Goal: Find specific page/section: Find specific page/section

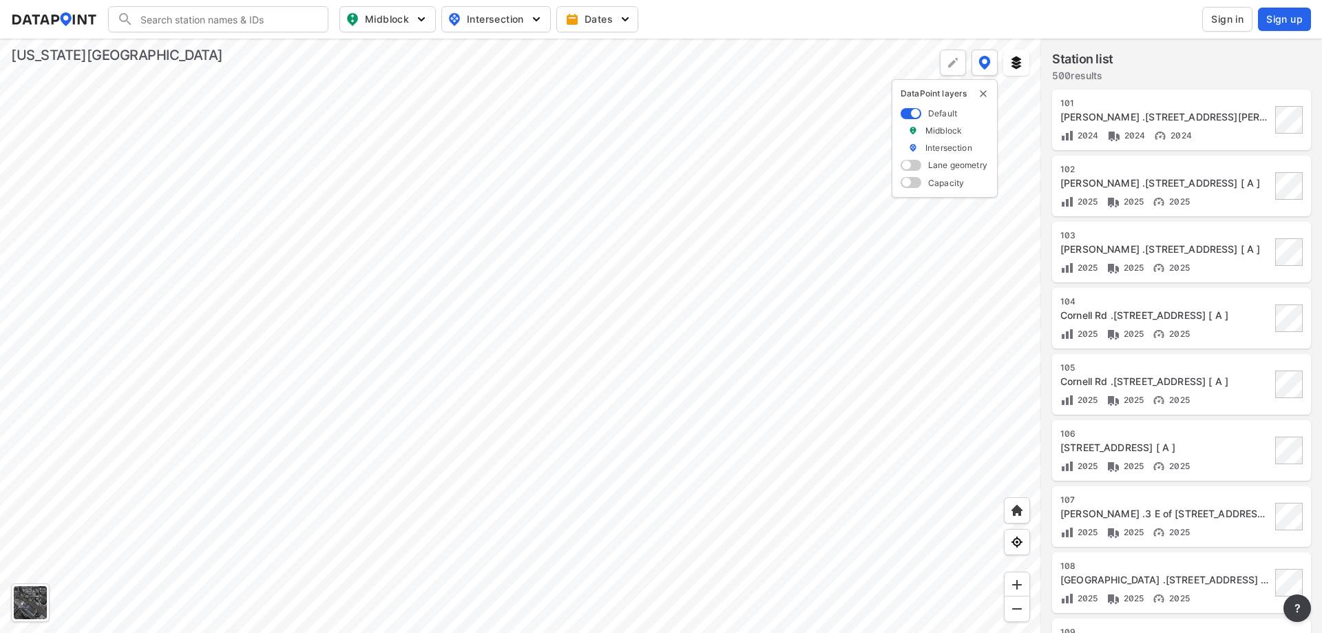
click at [712, 385] on div at bounding box center [520, 336] width 1041 height 594
click at [781, 240] on div at bounding box center [520, 336] width 1041 height 594
click at [821, 222] on div at bounding box center [520, 336] width 1041 height 594
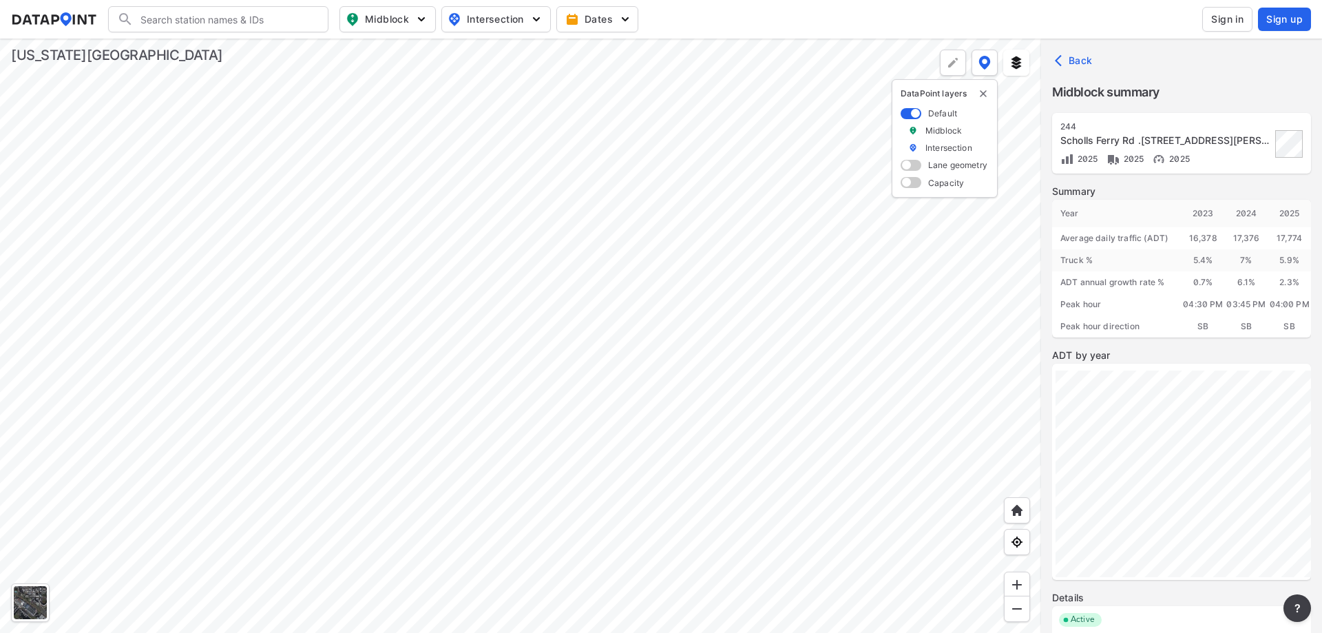
click at [1230, 14] on span "Sign in" at bounding box center [1227, 19] width 32 height 14
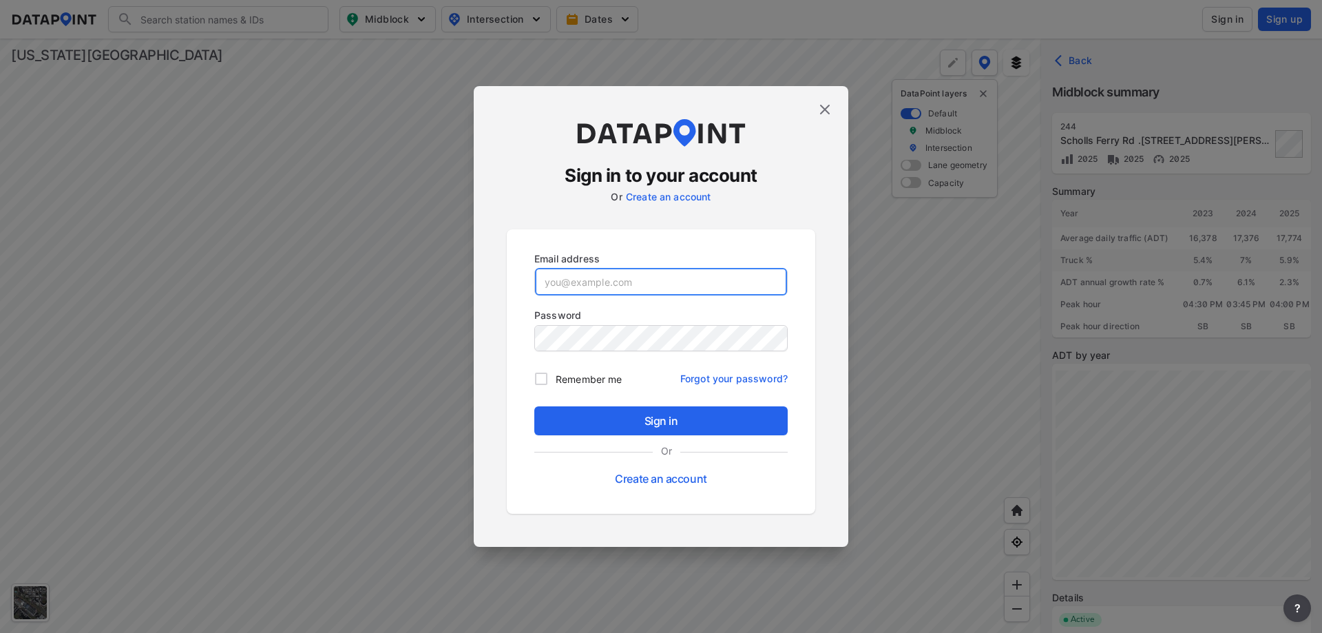
type input "[EMAIL_ADDRESS][DOMAIN_NAME]"
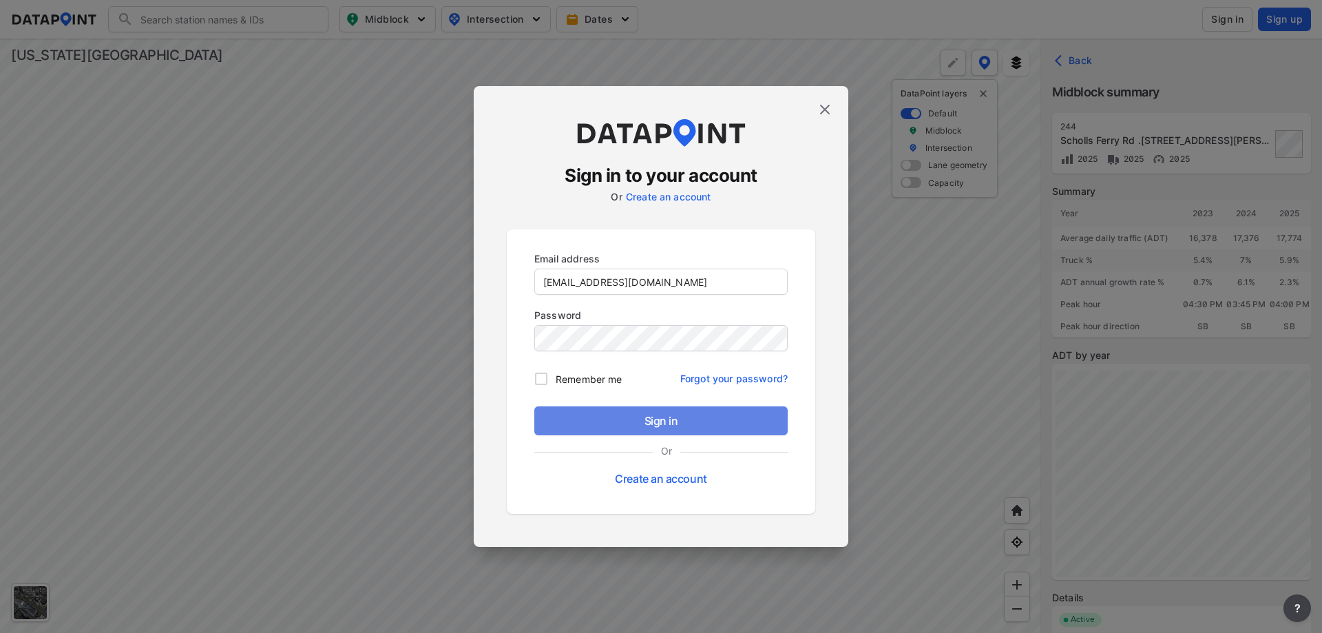
click at [635, 413] on span "Sign in" at bounding box center [660, 420] width 231 height 17
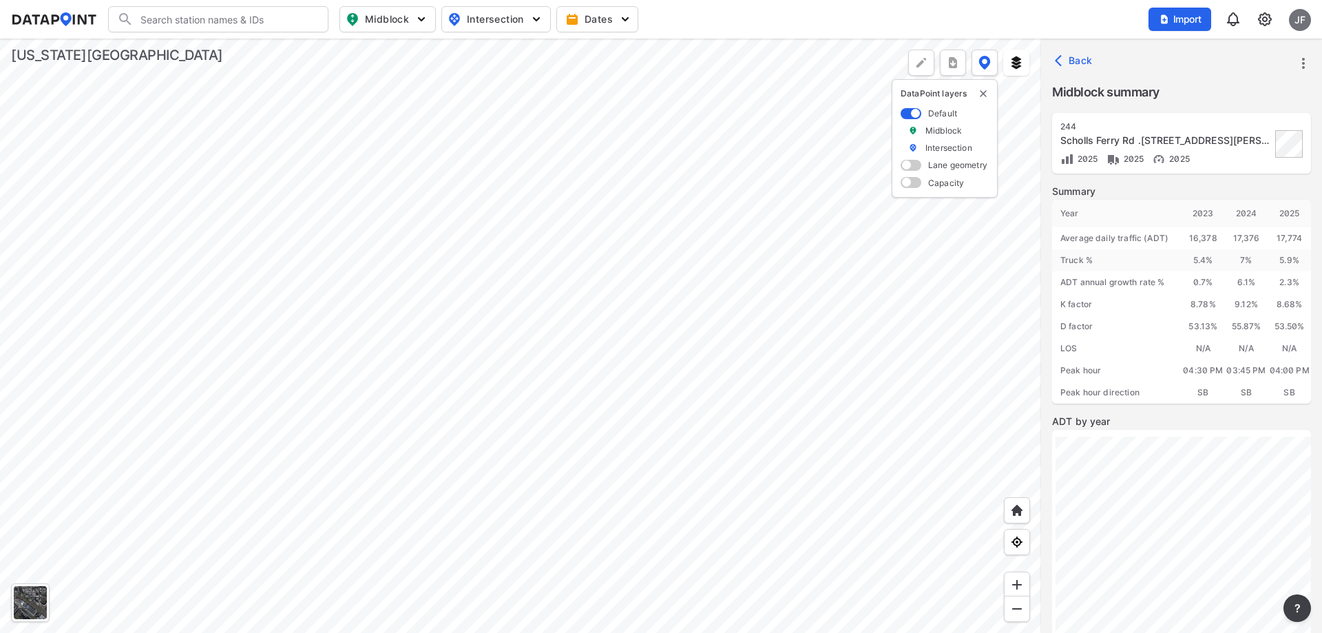
click at [599, 202] on div at bounding box center [520, 336] width 1041 height 594
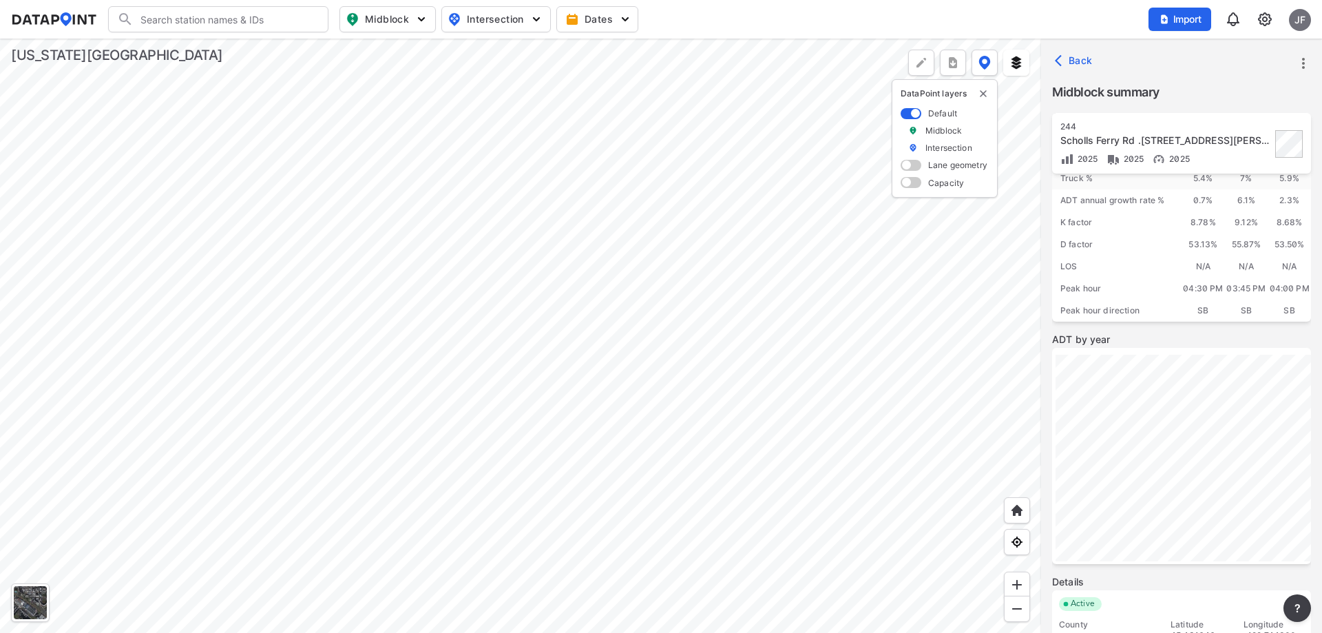
scroll to position [185, 0]
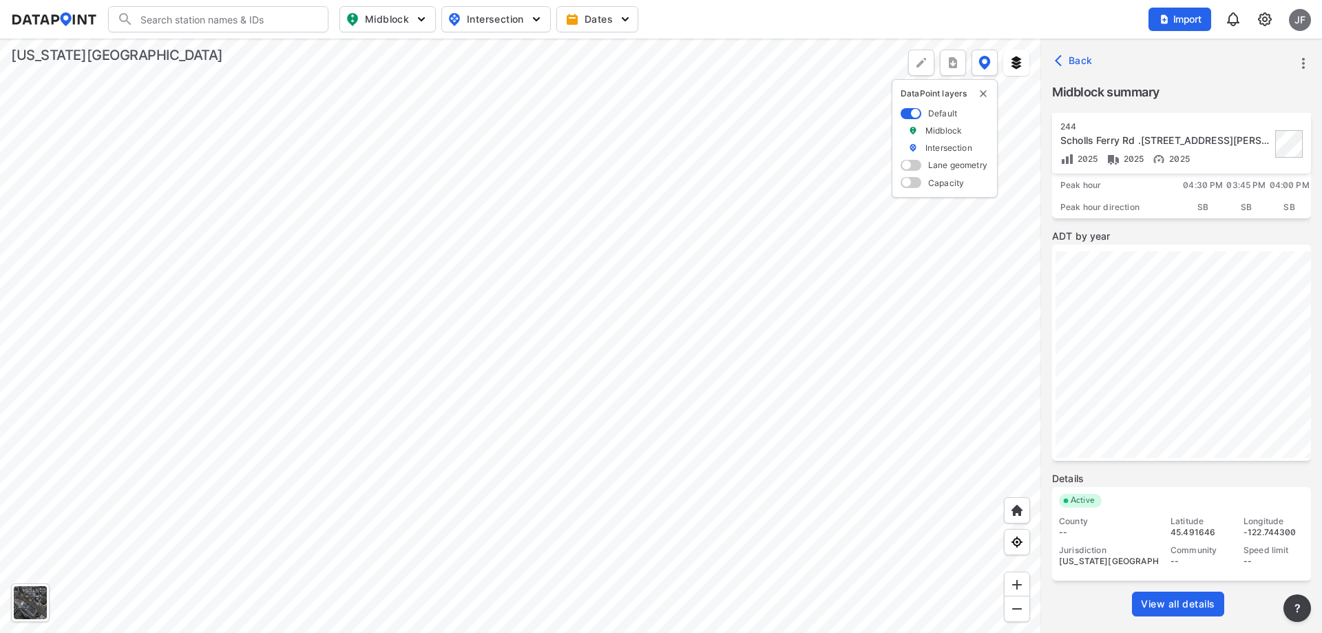
click at [1157, 608] on span "View all details" at bounding box center [1178, 604] width 74 height 14
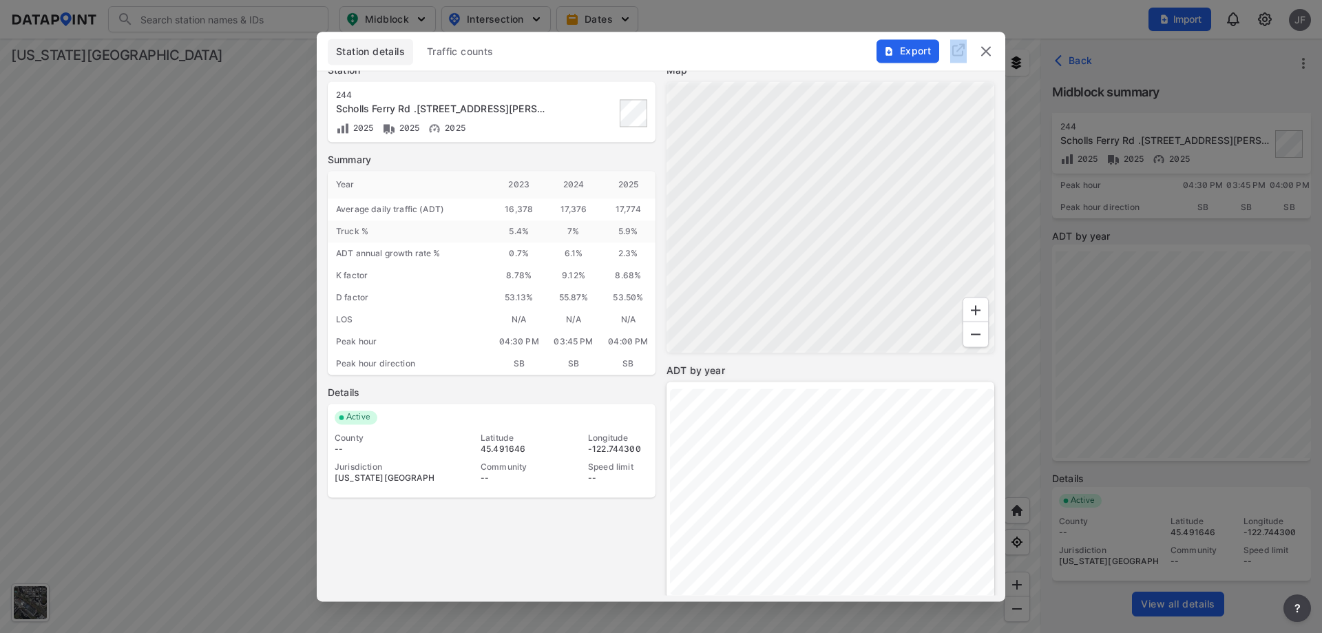
scroll to position [0, 0]
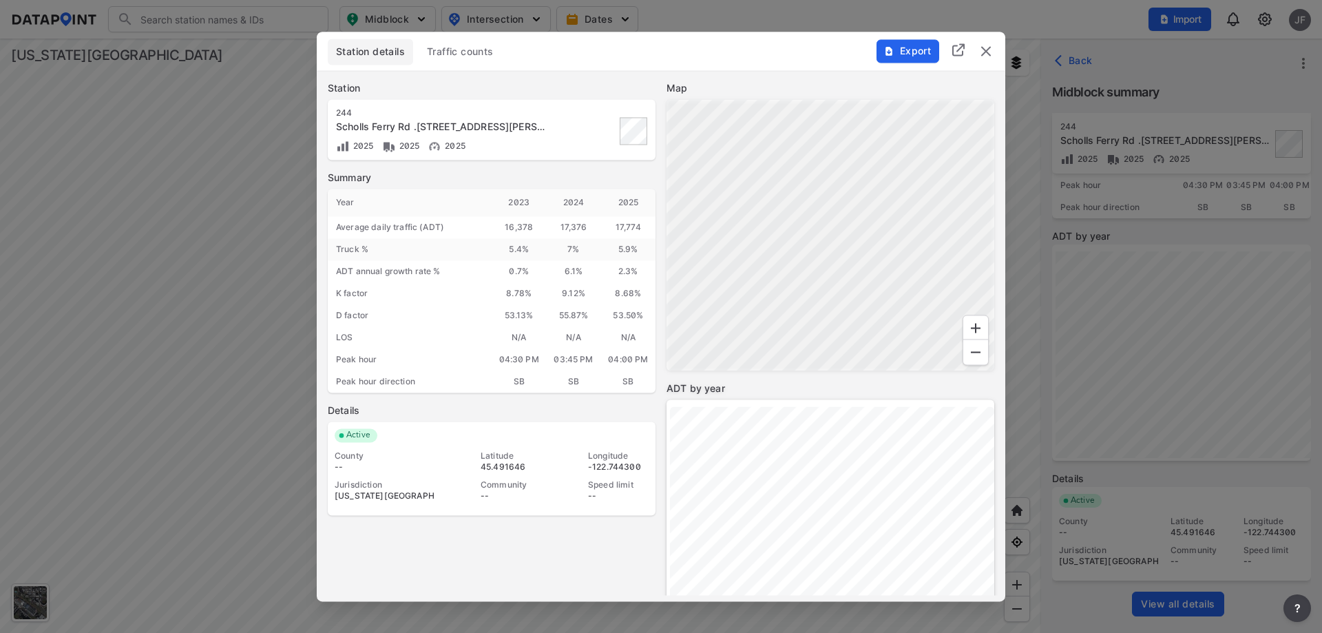
drag, startPoint x: 681, startPoint y: 47, endPoint x: 710, endPoint y: 45, distance: 28.3
click at [710, 45] on div "Station details Traffic counts" at bounding box center [661, 52] width 666 height 26
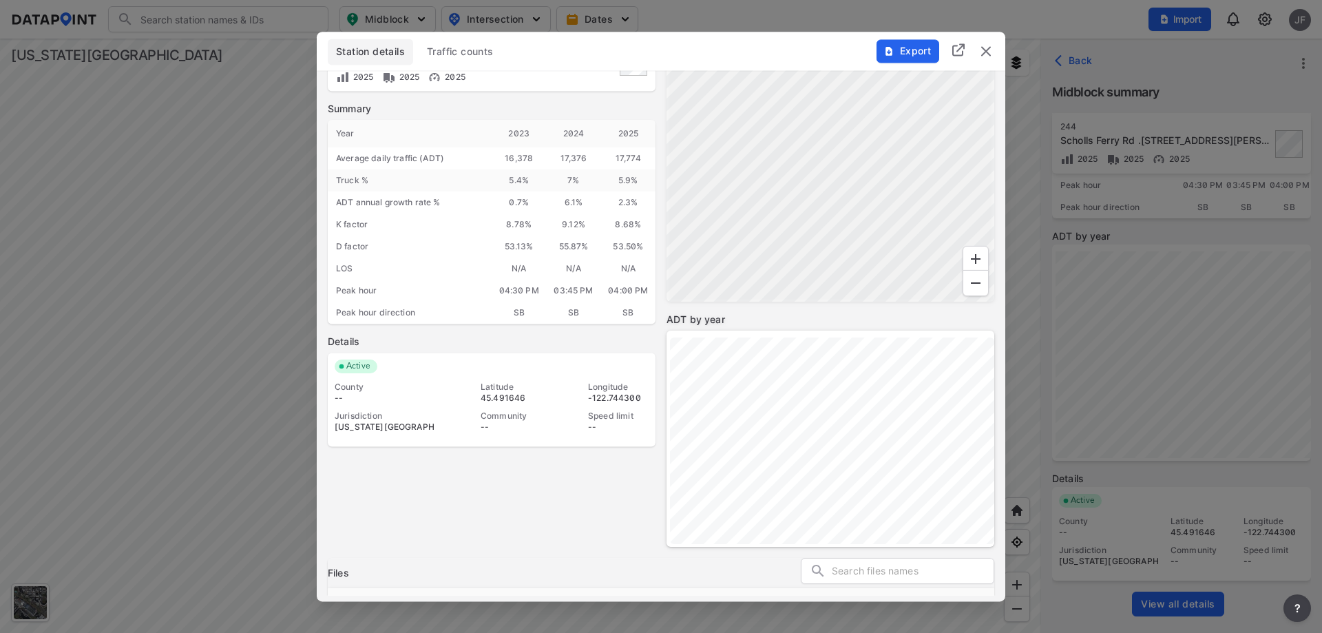
scroll to position [138, 0]
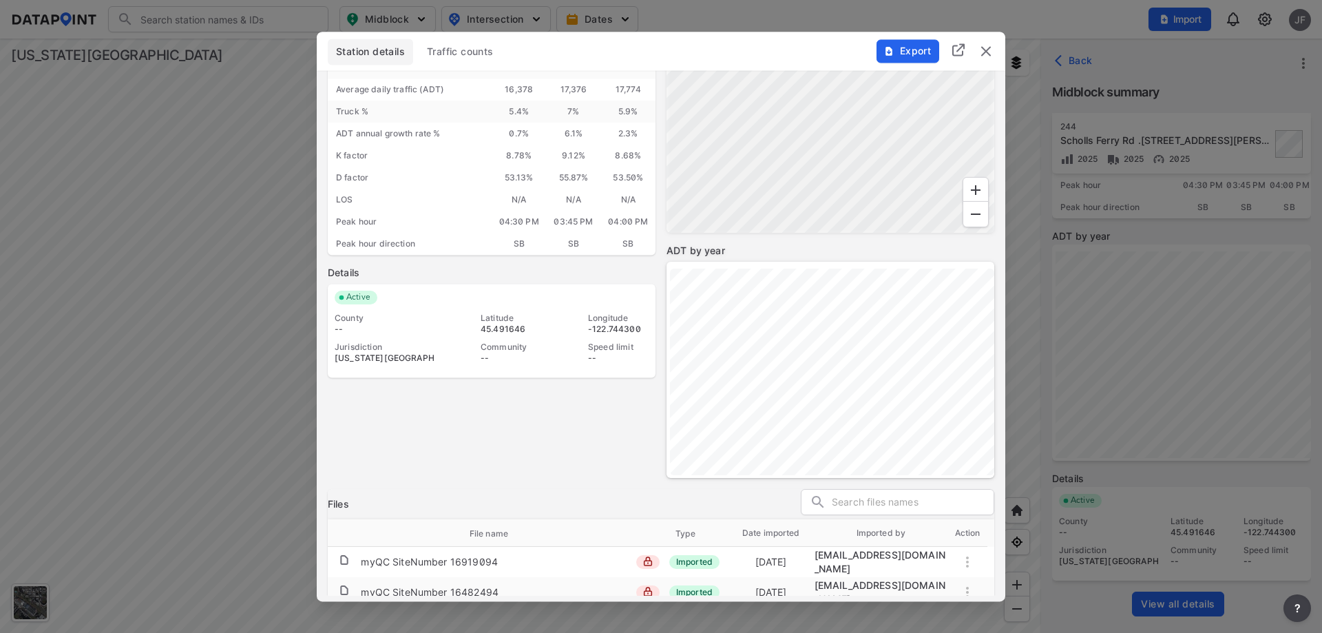
click at [993, 47] on img "delete" at bounding box center [985, 51] width 17 height 17
